Goal: Check status: Check status

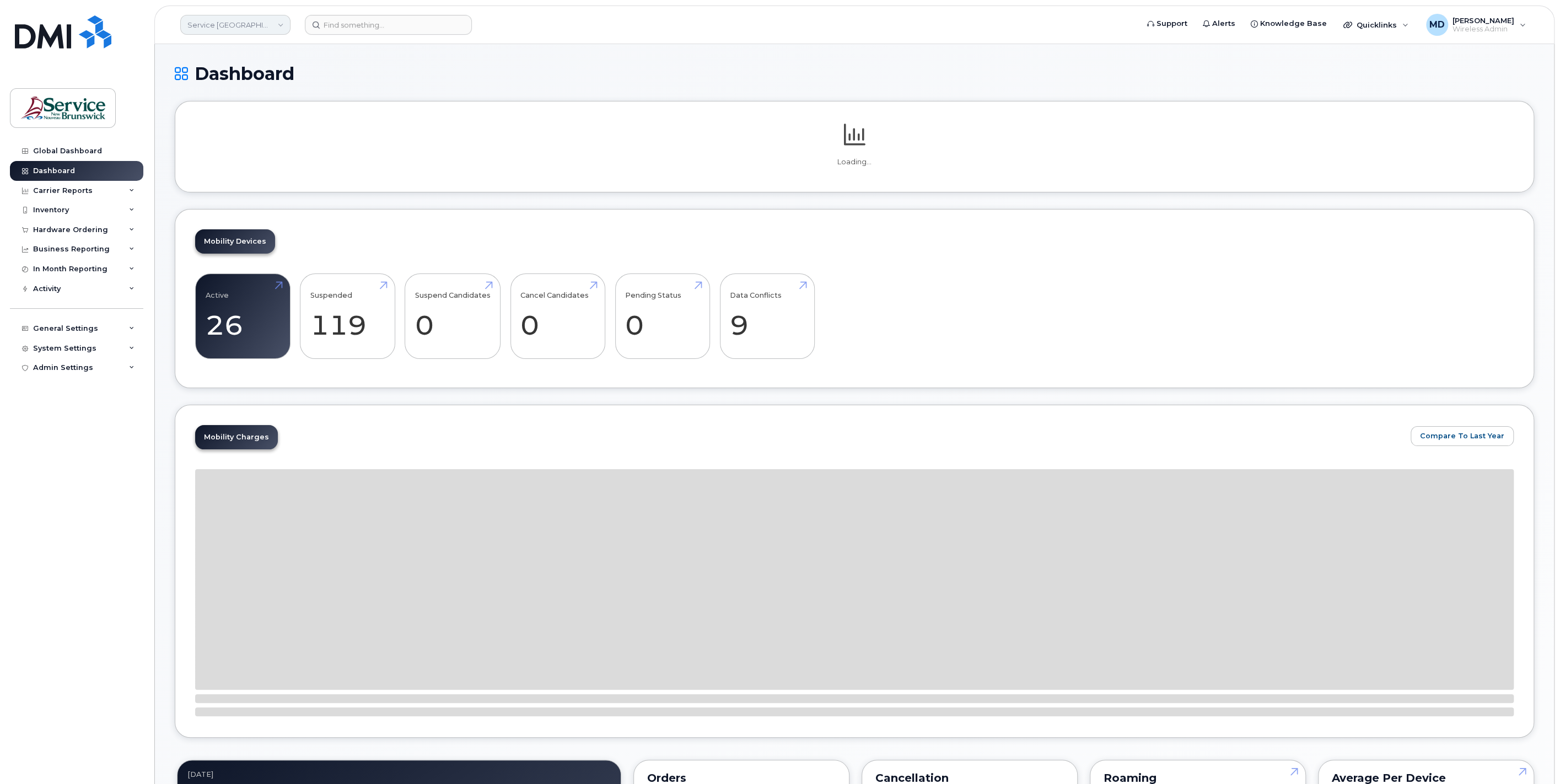
click at [276, 23] on link "Service [GEOGRAPHIC_DATA] (SNB)" at bounding box center [236, 24] width 110 height 20
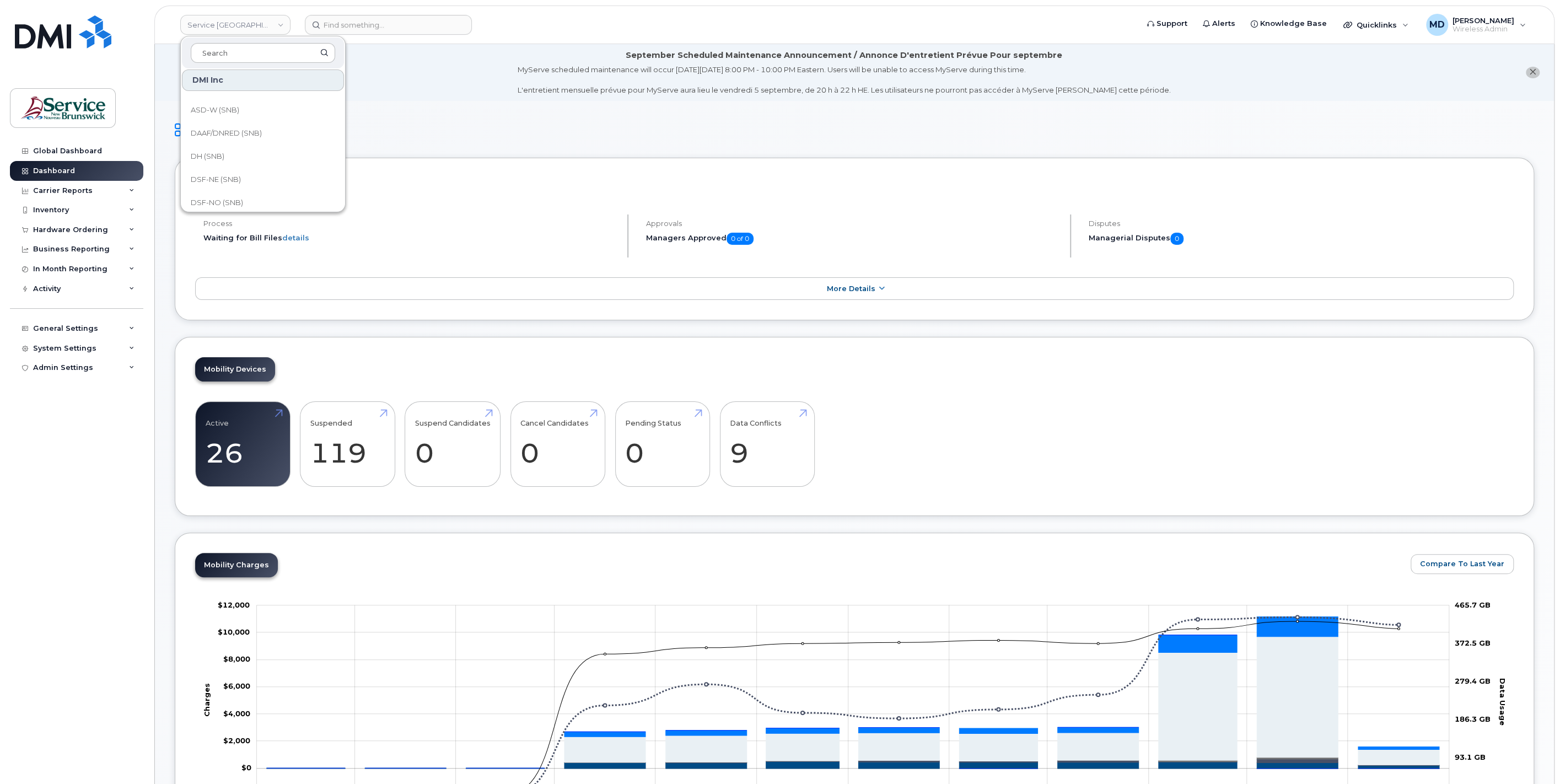
scroll to position [44, 0]
click at [275, 26] on link "Service [GEOGRAPHIC_DATA] (SNB)" at bounding box center [236, 24] width 110 height 20
click at [280, 25] on link "Service [GEOGRAPHIC_DATA] (SNB)" at bounding box center [236, 24] width 110 height 20
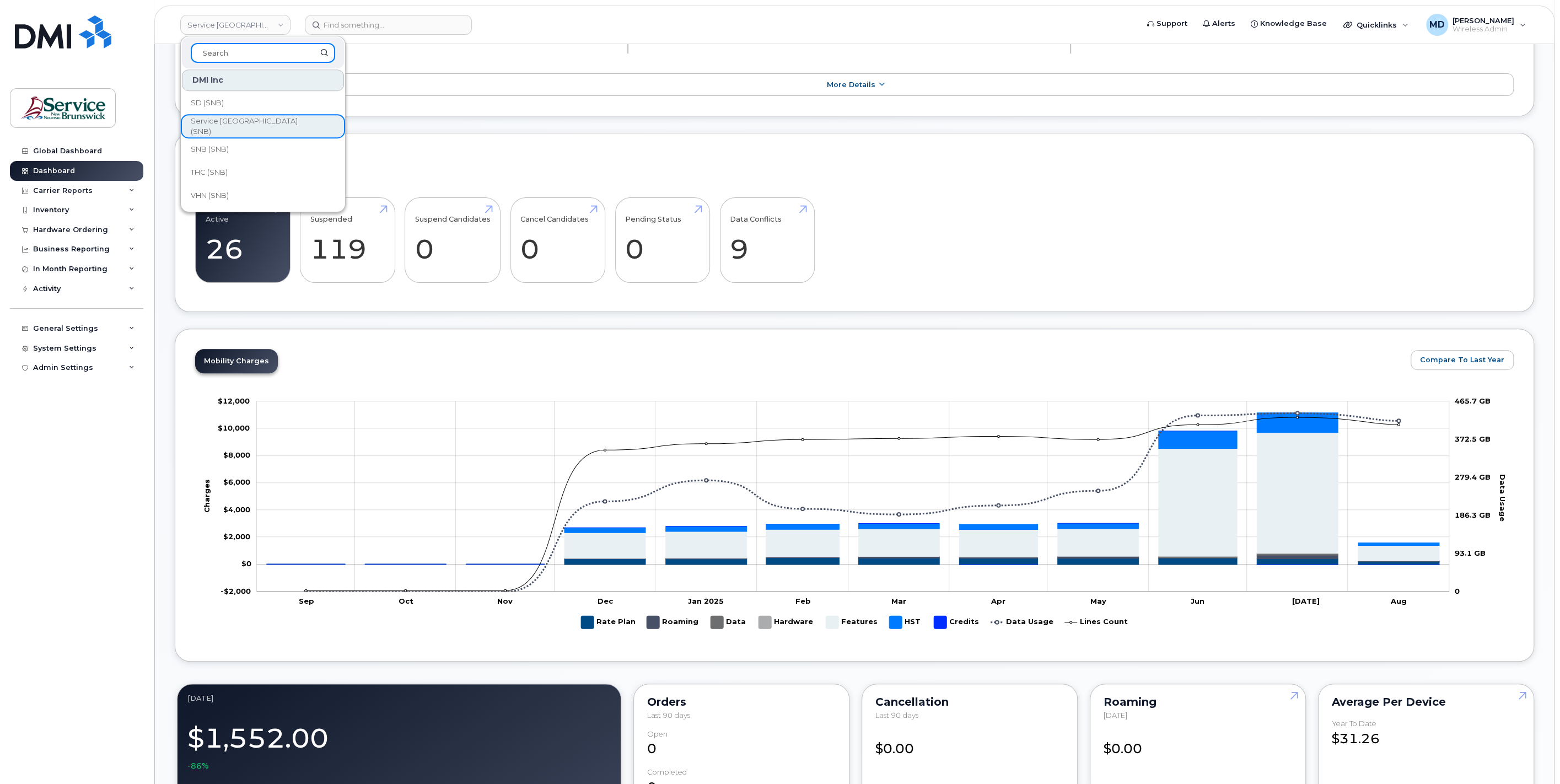
scroll to position [329, 0]
